Goal: Information Seeking & Learning: Check status

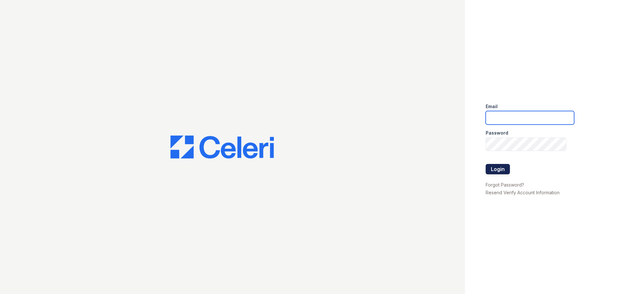
type input "renewfoundrycentre@trinity-pm.com"
click at [503, 168] on button "Login" at bounding box center [498, 169] width 24 height 10
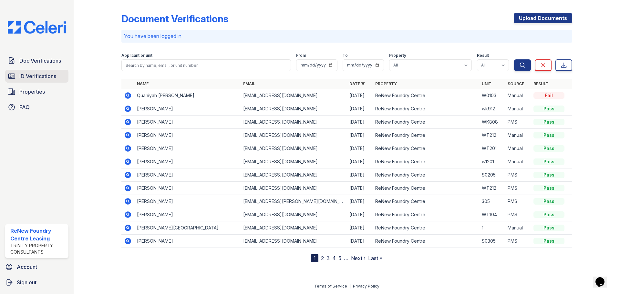
click at [37, 79] on span "ID Verifications" at bounding box center [37, 76] width 37 height 8
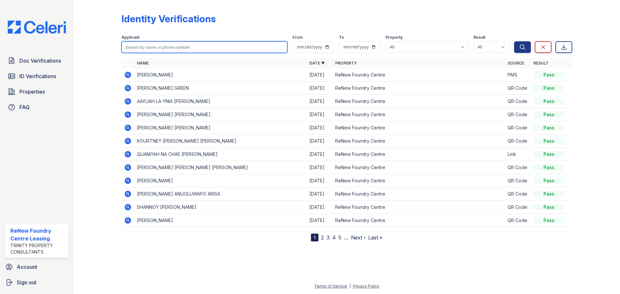
click at [165, 48] on input "search" at bounding box center [204, 47] width 166 height 12
type input "julia"
click at [514, 41] on button "Search" at bounding box center [522, 47] width 17 height 12
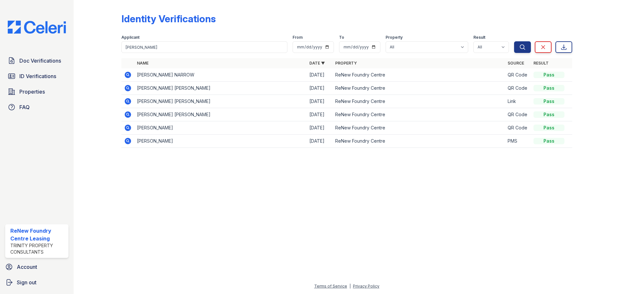
click at [130, 74] on icon at bounding box center [128, 75] width 6 height 6
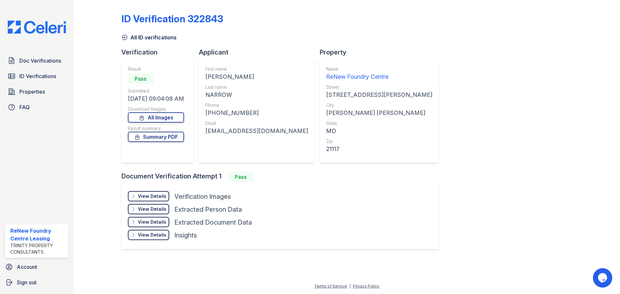
click at [151, 197] on div "View Details" at bounding box center [152, 196] width 28 height 6
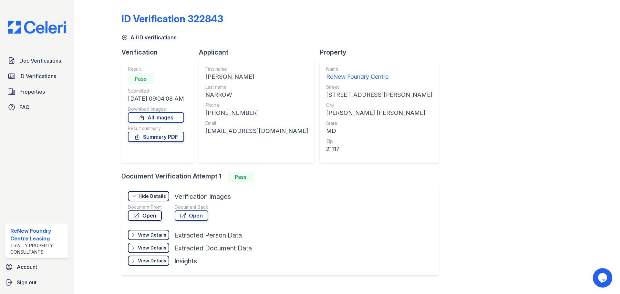
click at [156, 215] on link "Open" at bounding box center [145, 216] width 34 height 10
click at [139, 38] on link "All ID verifications" at bounding box center [148, 38] width 55 height 8
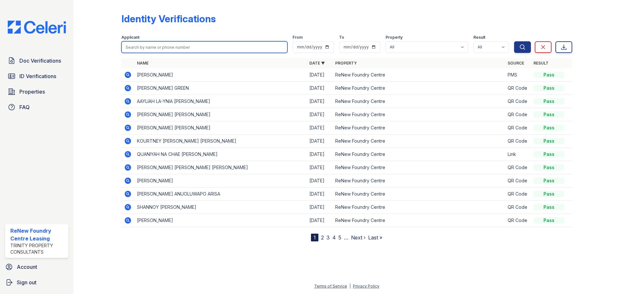
click at [152, 44] on input "search" at bounding box center [204, 47] width 166 height 12
type input "simmons"
click at [514, 41] on button "Search" at bounding box center [522, 47] width 17 height 12
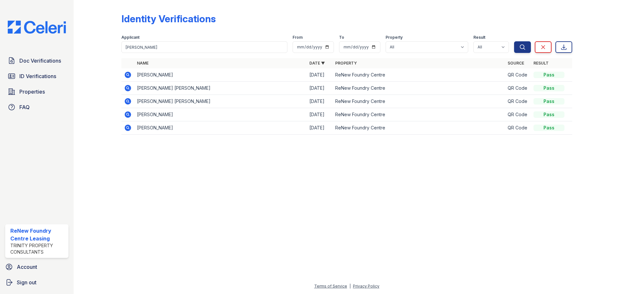
click at [128, 75] on icon at bounding box center [128, 75] width 2 height 2
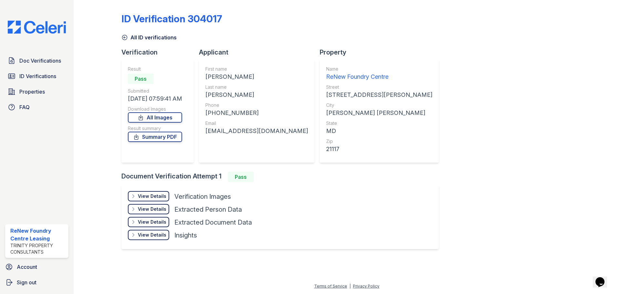
click at [149, 196] on div "View Details" at bounding box center [152, 196] width 28 height 6
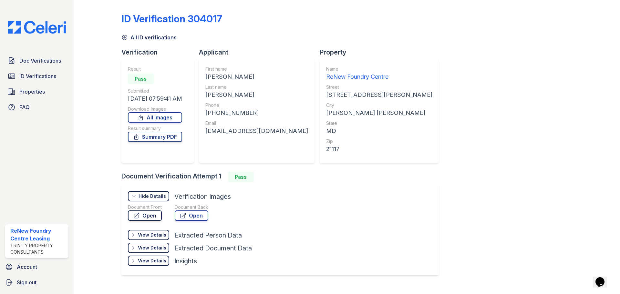
click at [155, 215] on link "Open" at bounding box center [145, 216] width 34 height 10
click at [136, 32] on div "All ID verifications" at bounding box center [346, 36] width 451 height 12
click at [139, 40] on link "All ID verifications" at bounding box center [148, 38] width 55 height 8
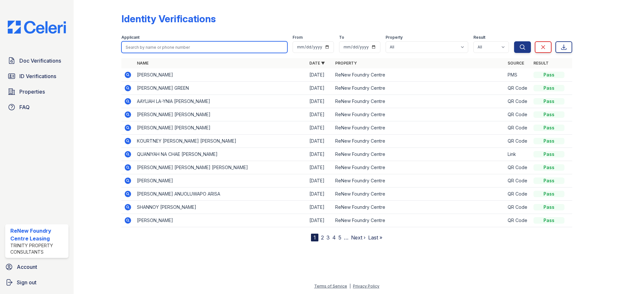
click at [169, 42] on input "search" at bounding box center [204, 47] width 166 height 12
type input "LISA"
click at [514, 41] on button "Search" at bounding box center [522, 47] width 17 height 12
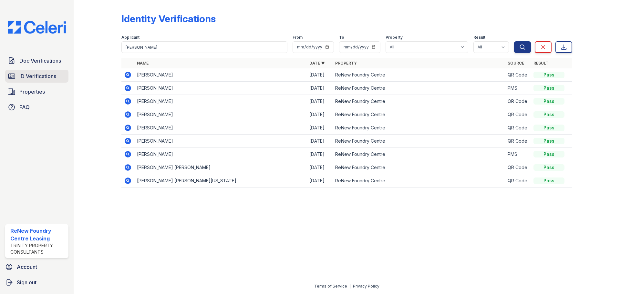
click at [34, 79] on span "ID Verifications" at bounding box center [37, 76] width 37 height 8
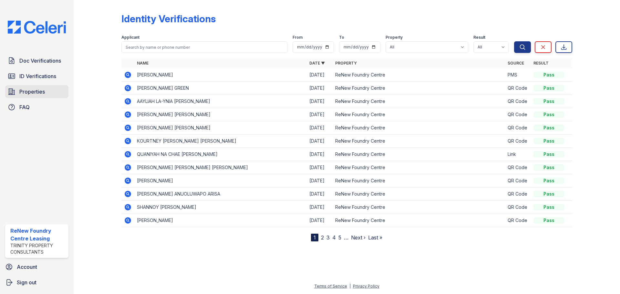
click at [33, 91] on span "Properties" at bounding box center [32, 92] width 26 height 8
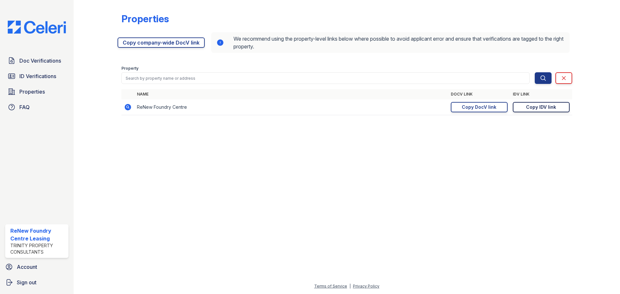
click at [534, 110] on div "Copy IDV link" at bounding box center [541, 107] width 30 height 6
click at [40, 63] on span "Doc Verifications" at bounding box center [40, 61] width 42 height 8
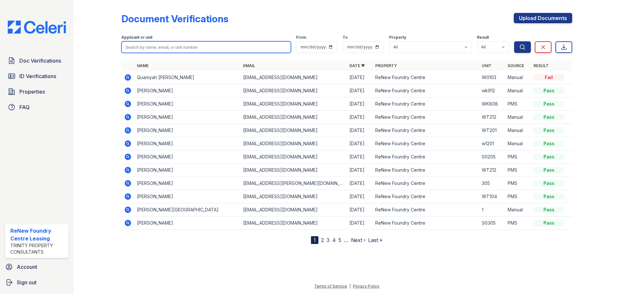
click at [166, 50] on input "search" at bounding box center [206, 47] width 170 height 12
click at [129, 143] on icon at bounding box center [128, 144] width 8 height 8
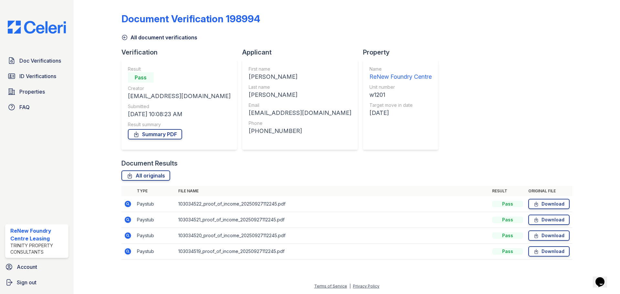
click at [129, 202] on icon at bounding box center [128, 204] width 6 height 6
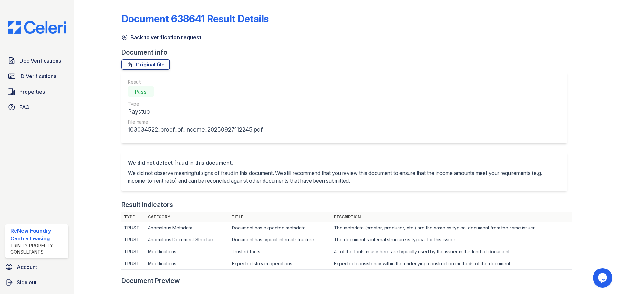
click at [144, 37] on link "Back to verification request" at bounding box center [161, 38] width 80 height 8
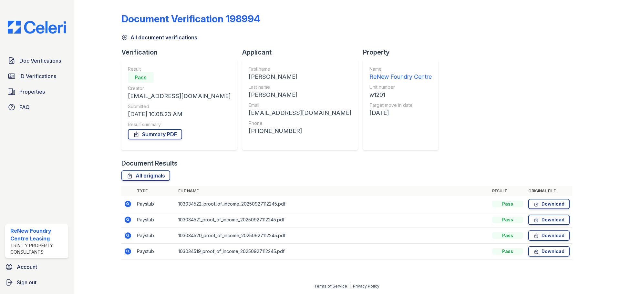
click at [128, 249] on icon at bounding box center [128, 251] width 6 height 6
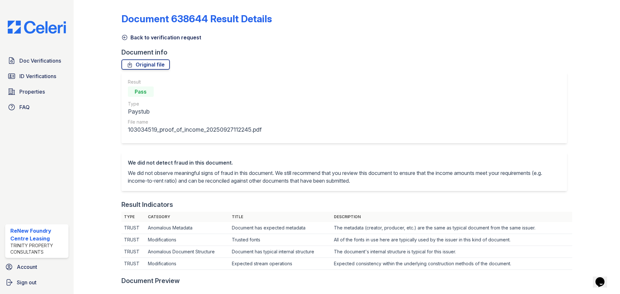
click at [129, 40] on link "Back to verification request" at bounding box center [161, 38] width 80 height 8
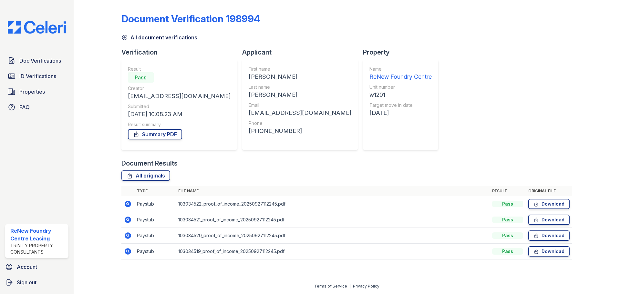
click at [129, 236] on icon at bounding box center [128, 236] width 6 height 6
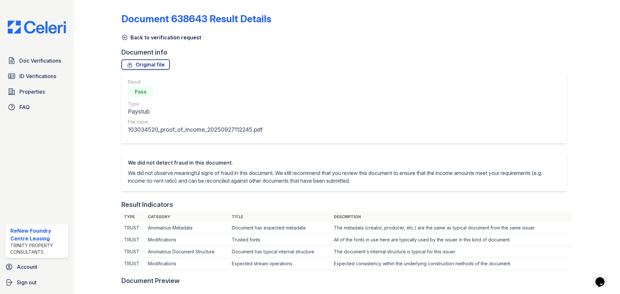
click at [183, 31] on div "Back to verification request" at bounding box center [346, 36] width 451 height 12
click at [185, 38] on link "Back to verification request" at bounding box center [161, 38] width 80 height 8
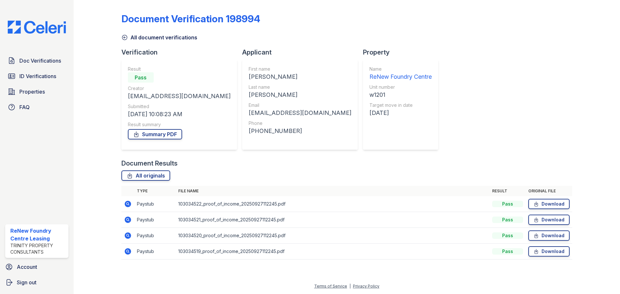
click at [128, 252] on icon at bounding box center [128, 252] width 8 height 8
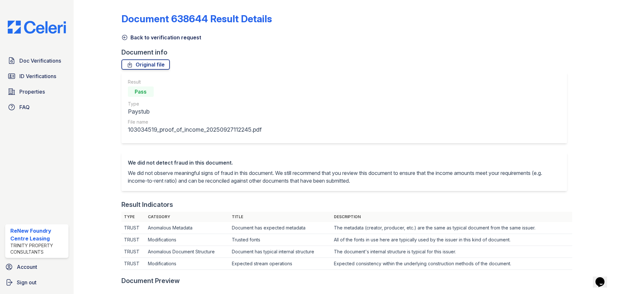
click at [161, 44] on div "Document 638644 Result Details Back to verification request Document info Origi…" at bounding box center [346, 293] width 451 height 580
click at [153, 39] on link "Back to verification request" at bounding box center [161, 38] width 80 height 8
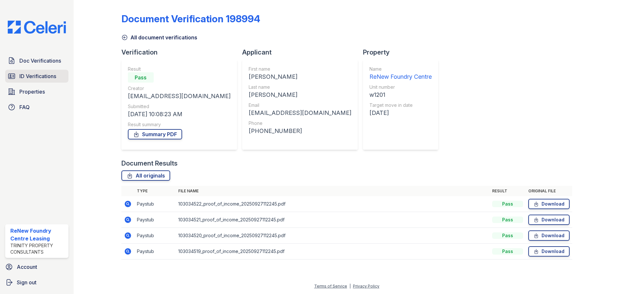
click at [41, 74] on span "ID Verifications" at bounding box center [37, 76] width 37 height 8
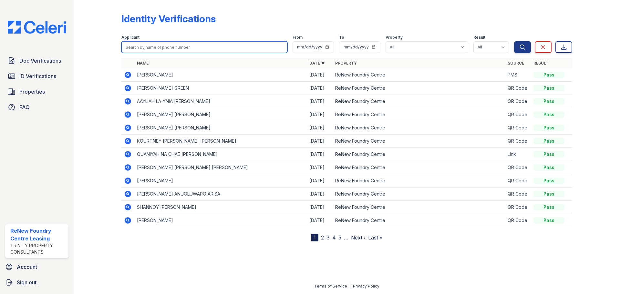
click at [192, 47] on input "search" at bounding box center [204, 47] width 166 height 12
type input "BROOKS"
click at [514, 41] on button "Search" at bounding box center [522, 47] width 17 height 12
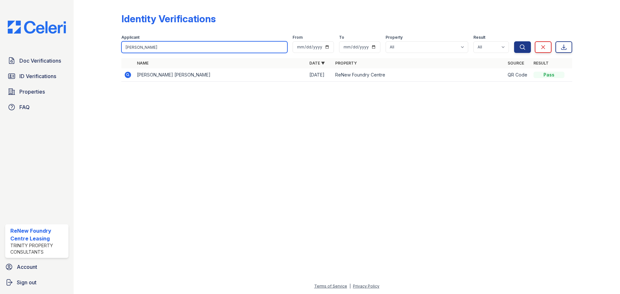
click at [157, 47] on input "BROOKS" at bounding box center [204, 47] width 166 height 12
type input "CHARLES"
click at [514, 41] on button "Search" at bounding box center [522, 47] width 17 height 12
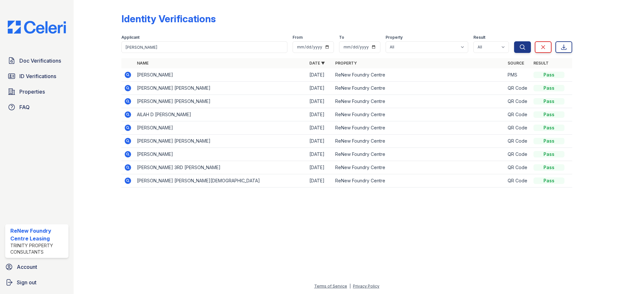
click at [129, 76] on icon at bounding box center [128, 75] width 8 height 8
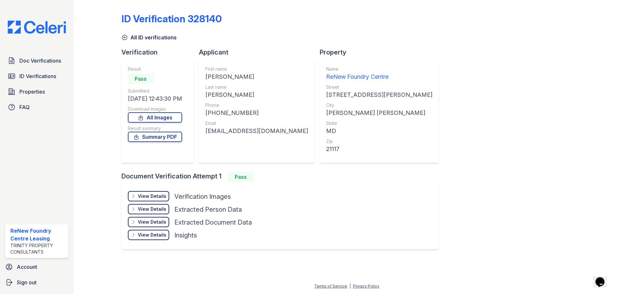
click at [163, 197] on div "View Details" at bounding box center [152, 196] width 28 height 6
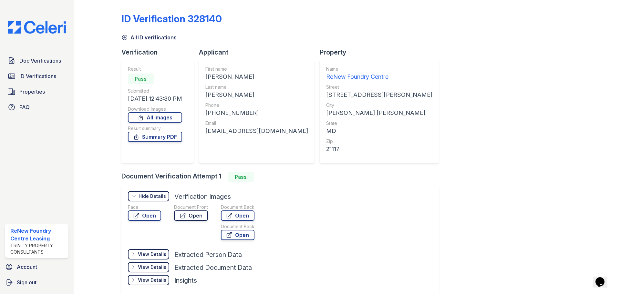
click at [198, 219] on link "Open" at bounding box center [191, 216] width 34 height 10
click at [54, 62] on span "Doc Verifications" at bounding box center [40, 61] width 42 height 8
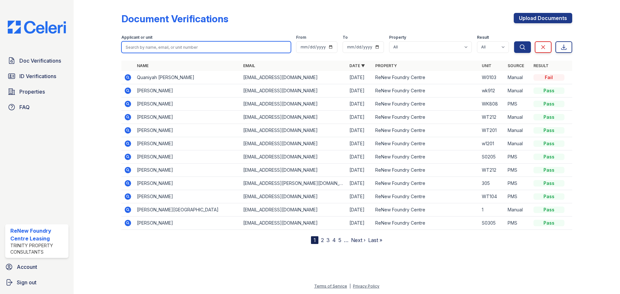
click at [175, 48] on input "search" at bounding box center [206, 47] width 170 height 12
type input "ayers"
click at [514, 41] on button "Search" at bounding box center [522, 47] width 17 height 12
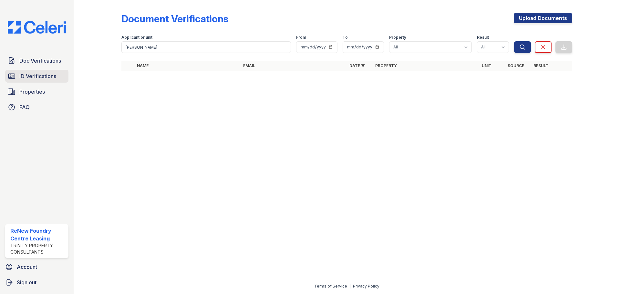
click at [24, 76] on span "ID Verifications" at bounding box center [37, 76] width 37 height 8
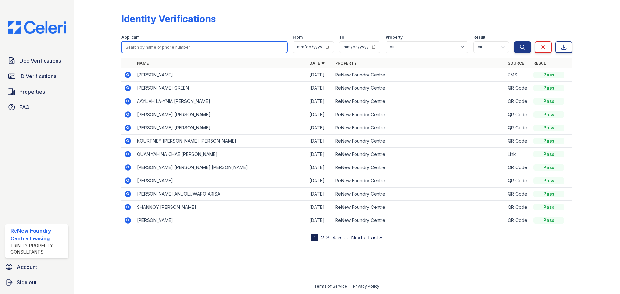
click at [201, 47] on input "search" at bounding box center [204, 47] width 166 height 12
type input "ayers"
click at [514, 41] on button "Search" at bounding box center [522, 47] width 17 height 12
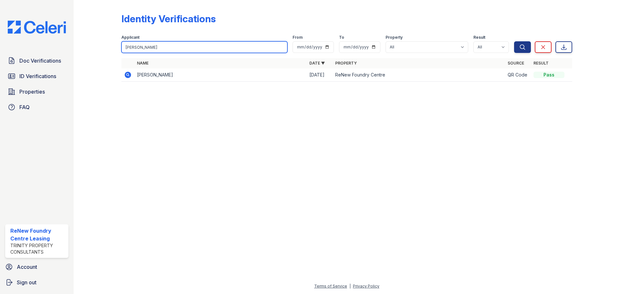
click at [156, 51] on input "ayers" at bounding box center [204, 47] width 166 height 12
click at [154, 48] on input "ayers" at bounding box center [204, 47] width 166 height 12
click at [154, 47] on input "ayers" at bounding box center [204, 47] width 166 height 12
type input "ayersdent"
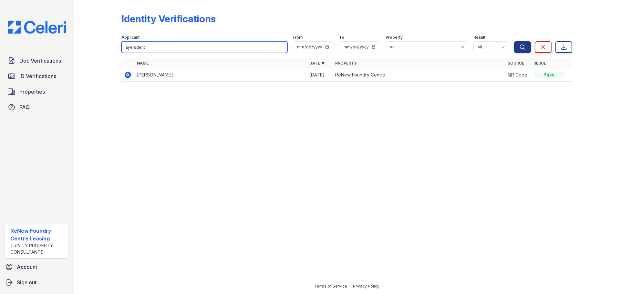
click at [514, 41] on button "Search" at bounding box center [522, 47] width 17 height 12
click at [152, 44] on input "ayersdent" at bounding box center [204, 47] width 166 height 12
type input "a"
type input "dent"
click at [514, 41] on button "Search" at bounding box center [522, 47] width 17 height 12
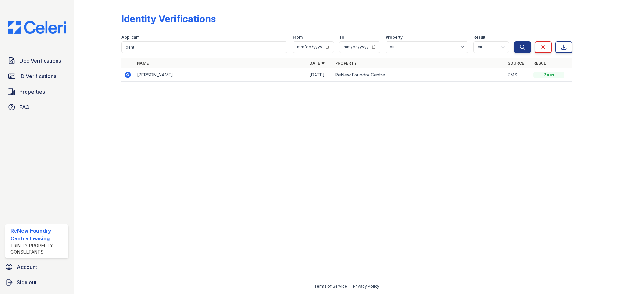
click at [111, 77] on div at bounding box center [102, 46] width 37 height 86
click at [129, 75] on icon at bounding box center [128, 75] width 6 height 6
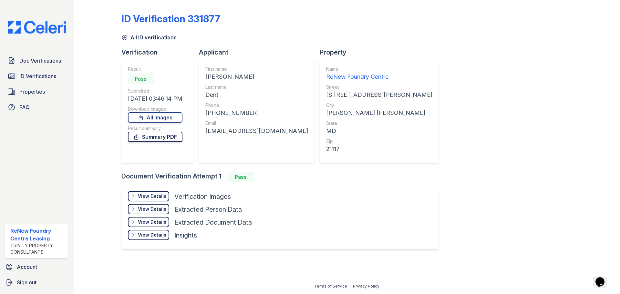
click at [174, 136] on link "Summary PDF" at bounding box center [155, 137] width 55 height 10
click at [158, 136] on link "Summary PDF" at bounding box center [155, 137] width 55 height 10
click at [44, 61] on span "Doc Verifications" at bounding box center [40, 61] width 42 height 8
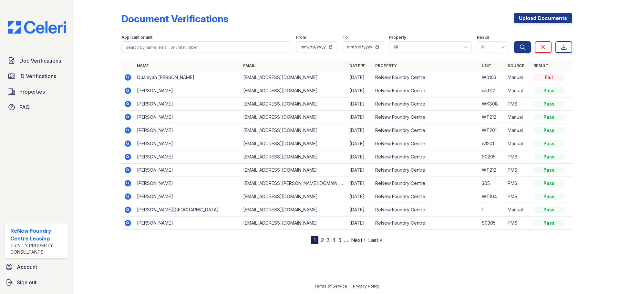
click at [129, 105] on icon at bounding box center [128, 104] width 8 height 8
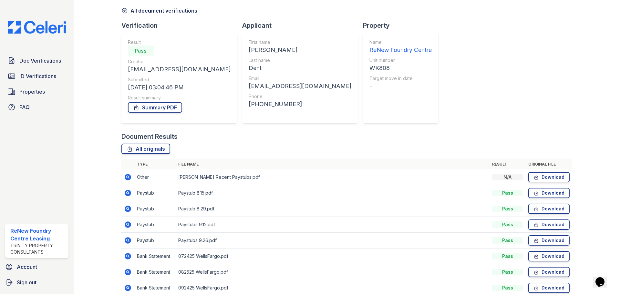
scroll to position [32, 0]
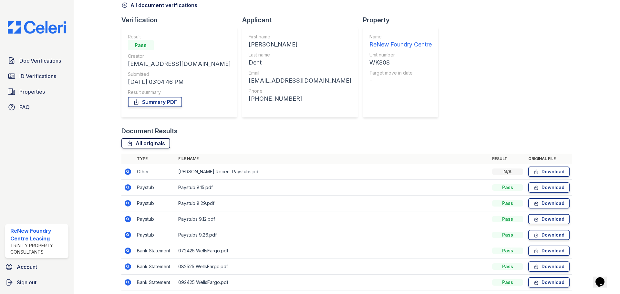
click at [146, 142] on link "All originals" at bounding box center [145, 143] width 49 height 10
click at [151, 106] on link "Summary PDF" at bounding box center [155, 102] width 54 height 10
click at [44, 81] on link "ID Verifications" at bounding box center [36, 76] width 63 height 13
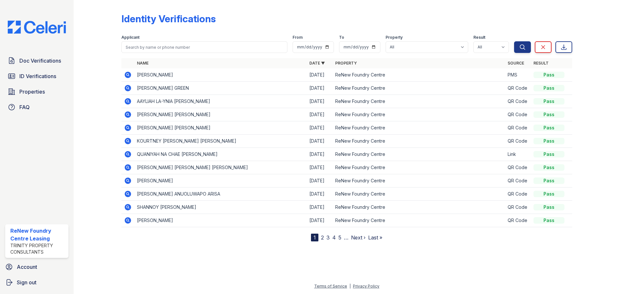
click at [171, 41] on div "Applicant" at bounding box center [204, 38] width 166 height 6
click at [175, 45] on input "search" at bounding box center [204, 47] width 166 height 12
type input "[PERSON_NAME]"
click at [514, 41] on button "Search" at bounding box center [522, 47] width 17 height 12
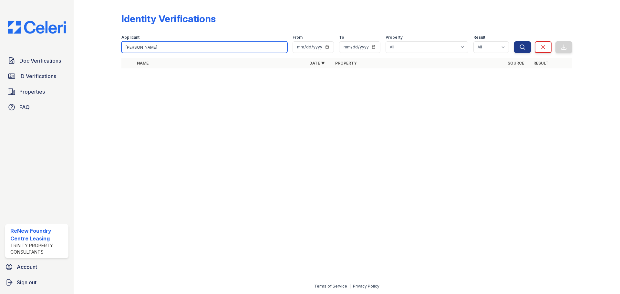
click at [173, 42] on input "[PERSON_NAME]" at bounding box center [204, 47] width 166 height 12
click at [172, 42] on input "[PERSON_NAME]" at bounding box center [204, 47] width 166 height 12
click at [152, 33] on div "Applicant [PERSON_NAME] From To Property All ReNew Foundry Centre Result All Pa…" at bounding box center [317, 42] width 393 height 21
